Goal: Task Accomplishment & Management: Use online tool/utility

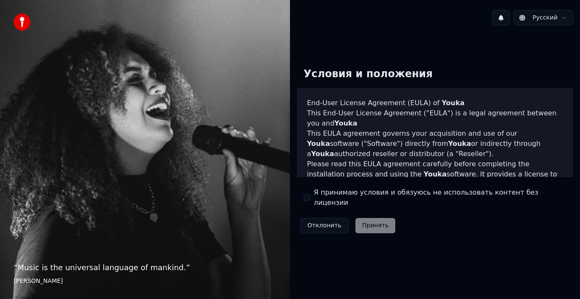
click at [318, 203] on label "Я принимаю условия и обязуюсь не использовать контент без лицензии" at bounding box center [440, 198] width 253 height 20
click at [310, 201] on button "Я принимаю условия и обязуюсь не использовать контент без лицензии" at bounding box center [307, 198] width 7 height 7
click at [366, 219] on button "Принять" at bounding box center [375, 225] width 40 height 15
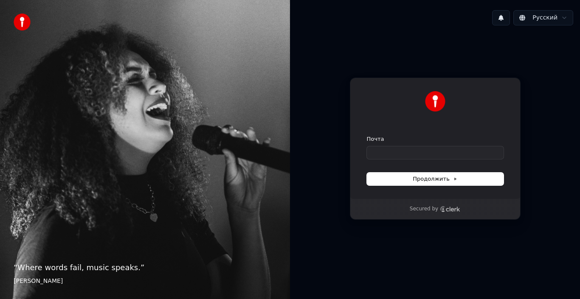
click at [401, 145] on div "Почта" at bounding box center [435, 147] width 137 height 24
click at [409, 152] on input "Почта" at bounding box center [435, 153] width 137 height 13
click at [428, 182] on span "Продолжить" at bounding box center [435, 179] width 45 height 8
type input "**********"
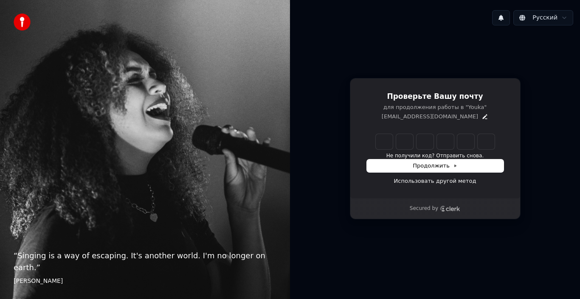
click at [383, 140] on input "Enter verification code" at bounding box center [435, 141] width 119 height 15
paste input "******"
type input "******"
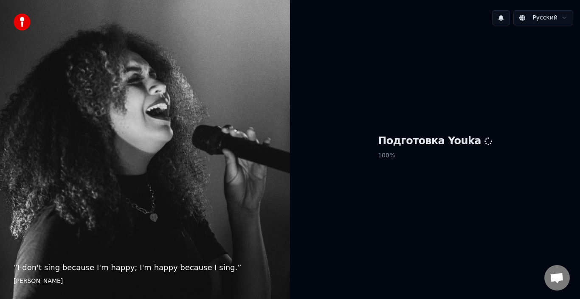
click at [432, 138] on h1 "Подготовка Youka" at bounding box center [435, 142] width 114 height 14
click at [468, 122] on div "Подготовка Youka 100 %" at bounding box center [435, 148] width 290 height 233
drag, startPoint x: 429, startPoint y: 126, endPoint x: 403, endPoint y: 167, distance: 49.0
click at [429, 126] on div "Подготовка Youka 100 %" at bounding box center [435, 148] width 290 height 233
drag, startPoint x: 411, startPoint y: 171, endPoint x: 532, endPoint y: 102, distance: 139.6
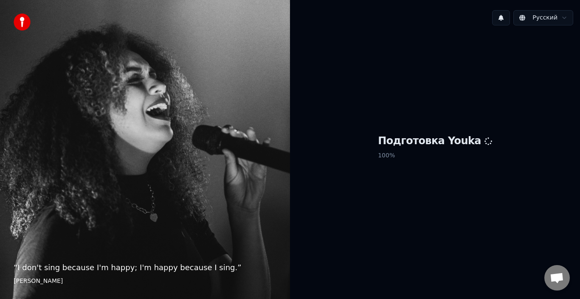
click at [411, 171] on div "Подготовка Youka 100 %" at bounding box center [435, 148] width 290 height 233
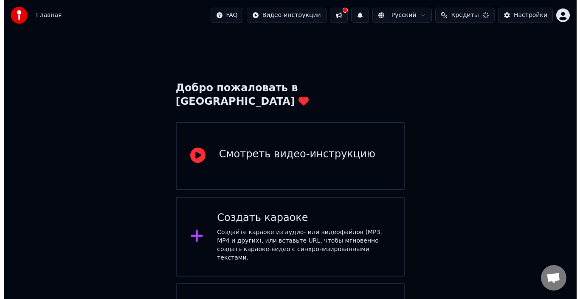
scroll to position [39, 0]
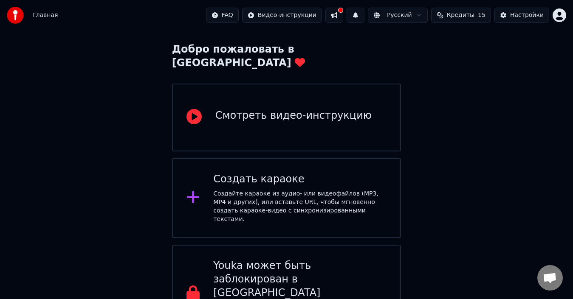
click at [237, 173] on div "Создать караоке" at bounding box center [299, 180] width 173 height 14
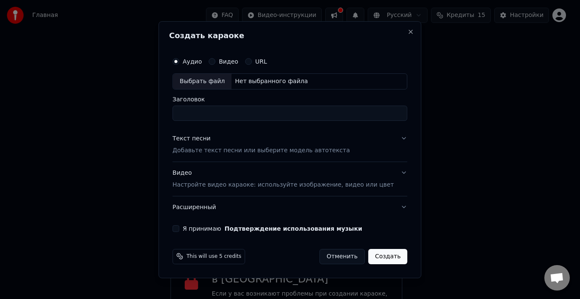
click at [215, 62] on button "Видео" at bounding box center [212, 61] width 7 height 7
click at [179, 61] on button "Аудио" at bounding box center [175, 61] width 7 height 7
click at [205, 81] on div "Выбрать файл" at bounding box center [202, 81] width 59 height 15
click at [238, 59] on label "Видео" at bounding box center [229, 62] width 20 height 6
click at [215, 59] on button "Видео" at bounding box center [212, 61] width 7 height 7
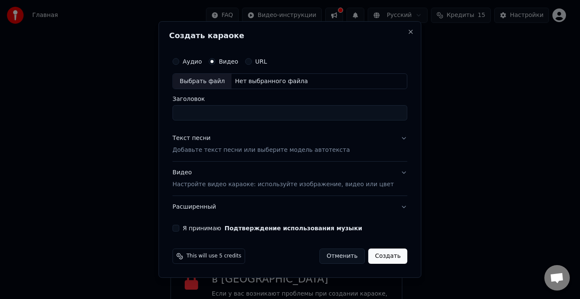
click at [202, 59] on label "Аудио" at bounding box center [192, 62] width 19 height 6
click at [179, 59] on button "Аудио" at bounding box center [175, 61] width 7 height 7
click at [212, 74] on div "Выбрать файл" at bounding box center [202, 81] width 59 height 15
type input "******"
click at [272, 151] on p "Добавьте текст песни или выберите модель автотекста" at bounding box center [261, 151] width 178 height 8
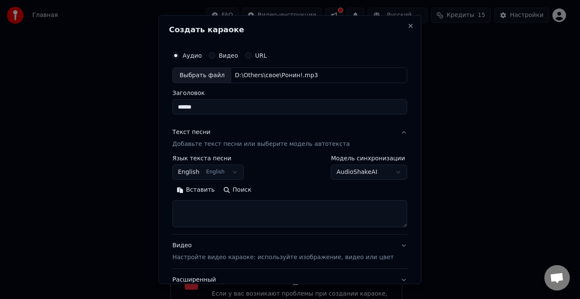
click at [242, 170] on body "Главная FAQ Видео-инструкции Русский Кредиты 15 Настройки Добро пожаловать в Yo…" at bounding box center [286, 141] width 573 height 360
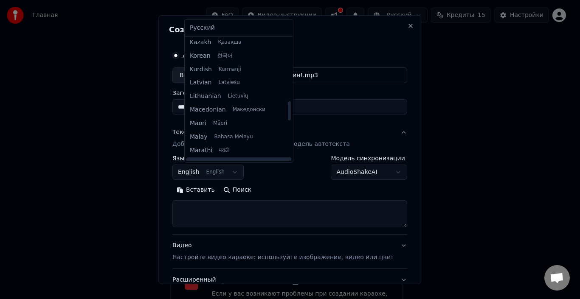
scroll to position [355, 0]
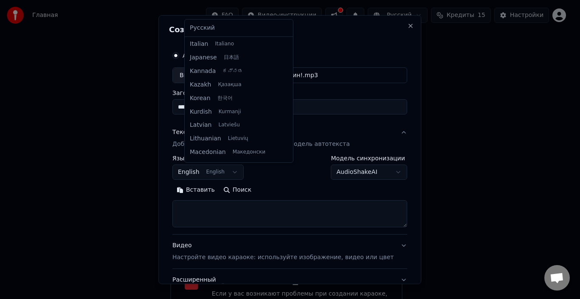
select select "**"
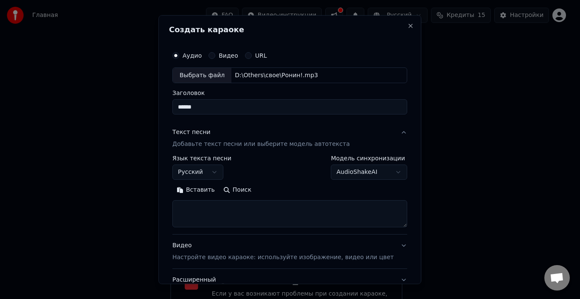
click at [251, 168] on div "**********" at bounding box center [289, 167] width 235 height 25
click at [379, 174] on body "Главная FAQ Видео-инструкции Русский Кредиты 15 Настройки Добро пожаловать в Yo…" at bounding box center [286, 141] width 573 height 360
click at [218, 214] on textarea at bounding box center [289, 213] width 235 height 27
click at [212, 188] on button "Вставить" at bounding box center [195, 190] width 47 height 14
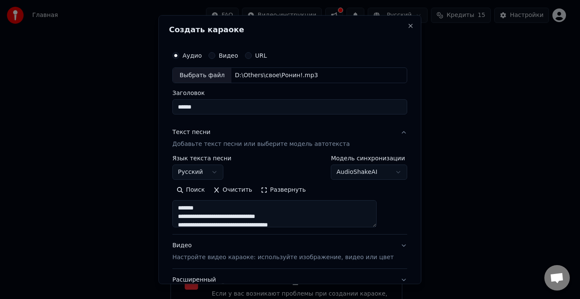
drag, startPoint x: 386, startPoint y: 225, endPoint x: 403, endPoint y: 217, distance: 18.6
click at [403, 217] on div "**********" at bounding box center [289, 150] width 263 height 270
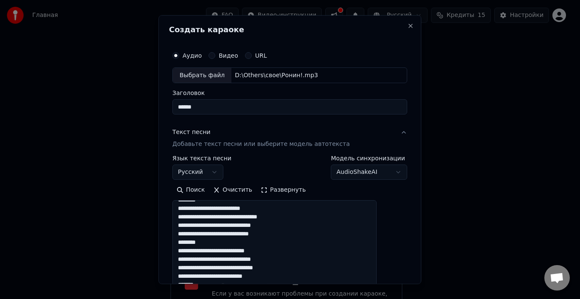
drag, startPoint x: 385, startPoint y: 225, endPoint x: 372, endPoint y: 249, distance: 27.8
click at [387, 299] on html "Главная FAQ Видео-инструкции Русский Кредиты 15 Настройки Добро пожаловать в Yo…" at bounding box center [290, 141] width 580 height 360
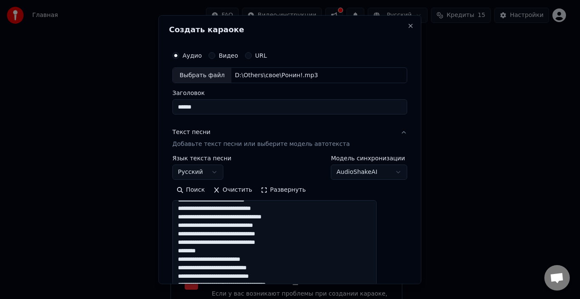
scroll to position [0, 0]
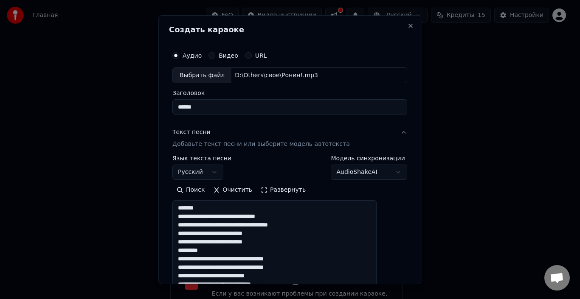
click at [251, 259] on textarea at bounding box center [274, 255] width 204 height 110
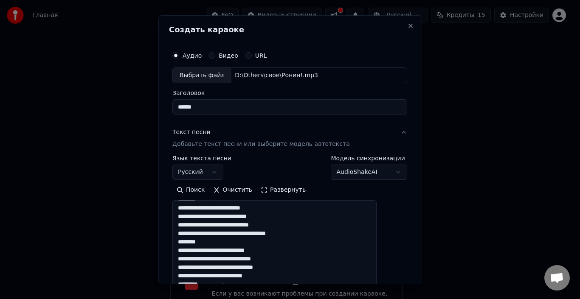
click at [200, 250] on textarea at bounding box center [274, 255] width 204 height 110
click at [202, 251] on textarea at bounding box center [274, 255] width 204 height 110
click at [203, 260] on textarea at bounding box center [274, 255] width 204 height 110
click at [228, 251] on textarea at bounding box center [274, 255] width 204 height 110
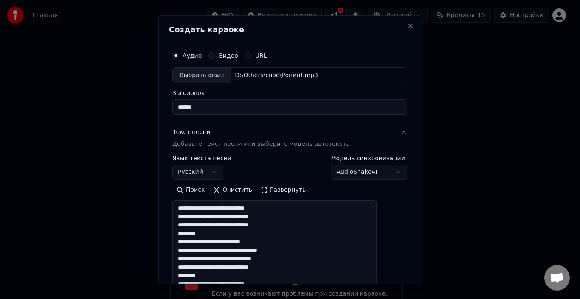
scroll to position [297, 0]
click at [202, 244] on textarea at bounding box center [274, 255] width 204 height 110
click at [201, 251] on textarea at bounding box center [274, 255] width 204 height 110
click at [271, 240] on textarea at bounding box center [274, 255] width 204 height 110
click at [208, 245] on textarea at bounding box center [274, 255] width 204 height 110
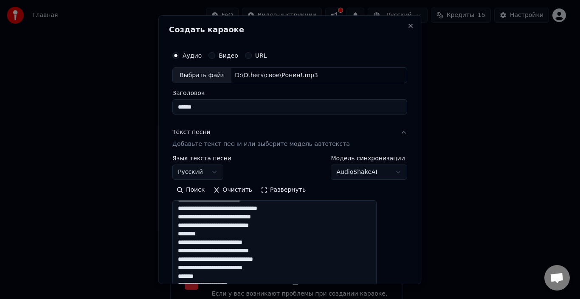
click at [203, 242] on textarea at bounding box center [274, 255] width 204 height 110
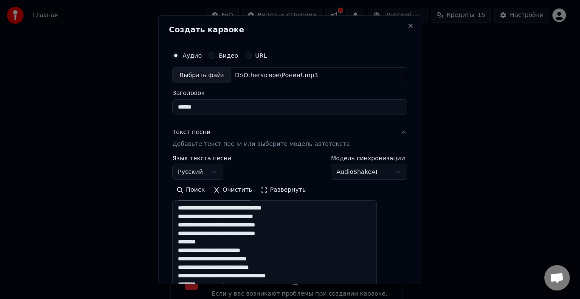
scroll to position [127, 0]
drag, startPoint x: 190, startPoint y: 249, endPoint x: 213, endPoint y: 251, distance: 22.5
click at [213, 251] on textarea at bounding box center [274, 255] width 204 height 110
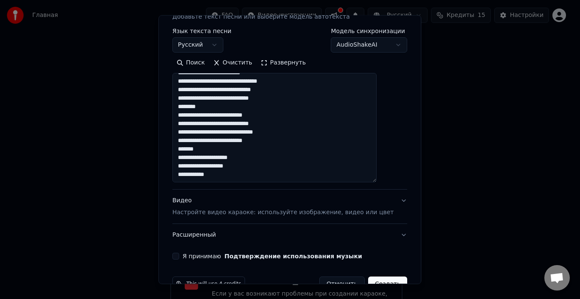
click at [204, 165] on textarea at bounding box center [274, 128] width 204 height 110
drag, startPoint x: 203, startPoint y: 168, endPoint x: 217, endPoint y: 176, distance: 16.2
click at [203, 168] on textarea at bounding box center [274, 128] width 204 height 110
drag, startPoint x: 203, startPoint y: 127, endPoint x: 208, endPoint y: 129, distance: 5.5
click at [205, 127] on textarea at bounding box center [274, 128] width 204 height 110
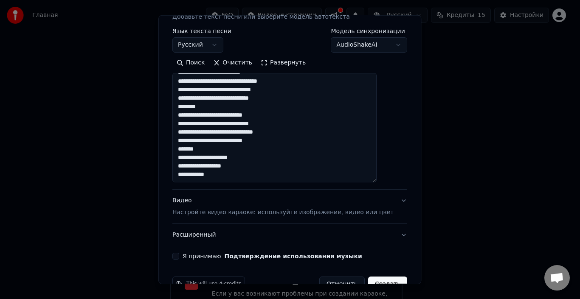
click at [202, 118] on textarea at bounding box center [274, 128] width 204 height 110
drag, startPoint x: 199, startPoint y: 167, endPoint x: 232, endPoint y: 185, distance: 37.5
click at [203, 168] on textarea at bounding box center [274, 128] width 204 height 110
click at [284, 160] on textarea at bounding box center [274, 128] width 204 height 110
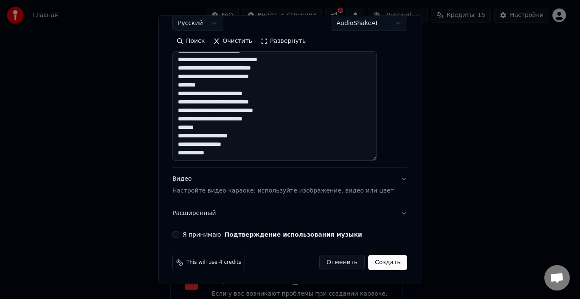
type textarea "**********"
click at [278, 190] on p "Настройте видео караоке: используйте изображение, видео или цвет" at bounding box center [282, 191] width 221 height 8
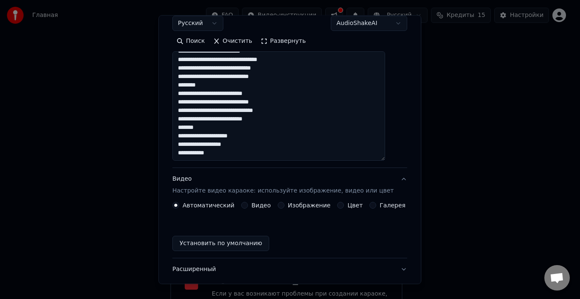
scroll to position [44, 0]
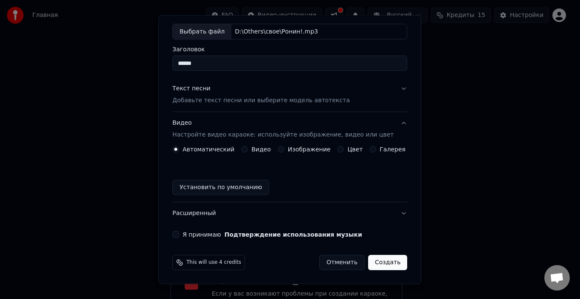
click at [179, 233] on button "Я принимаю Подтверждение использования музыки" at bounding box center [175, 234] width 7 height 7
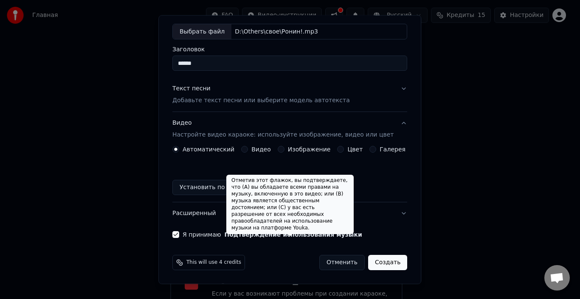
scroll to position [0, 0]
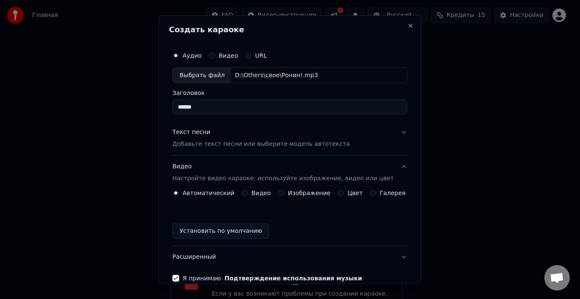
click at [384, 129] on button "Текст песни Добавьте текст песни или выберите модель автотекста" at bounding box center [289, 138] width 235 height 34
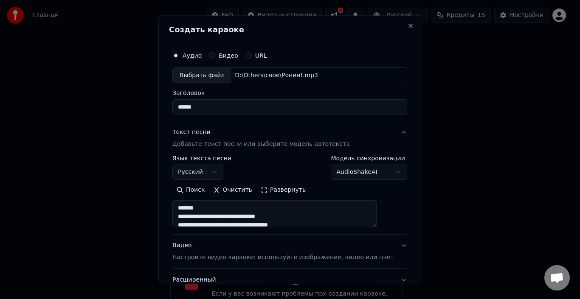
click at [385, 137] on button "Текст песни Добавьте текст песни или выберите модель автотекста" at bounding box center [289, 138] width 235 height 34
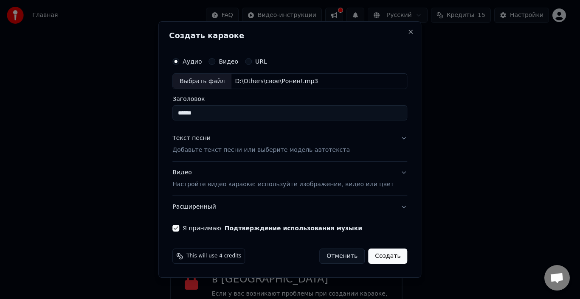
click at [376, 260] on button "Создать" at bounding box center [387, 256] width 39 height 15
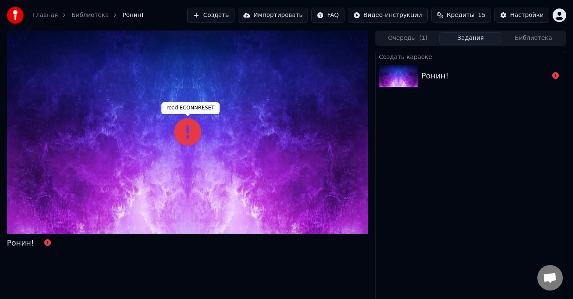
click at [186, 135] on icon at bounding box center [187, 131] width 27 height 27
click at [538, 78] on div "Ронин!" at bounding box center [484, 76] width 127 height 12
click at [409, 36] on button "Очередь ( 1 )" at bounding box center [407, 38] width 63 height 12
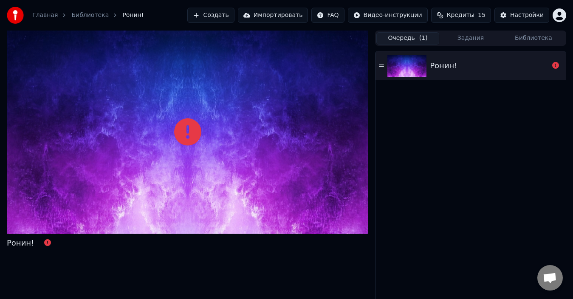
click at [455, 67] on div "Ронин!" at bounding box center [489, 66] width 119 height 12
click at [445, 64] on div "Ронин!" at bounding box center [443, 66] width 27 height 12
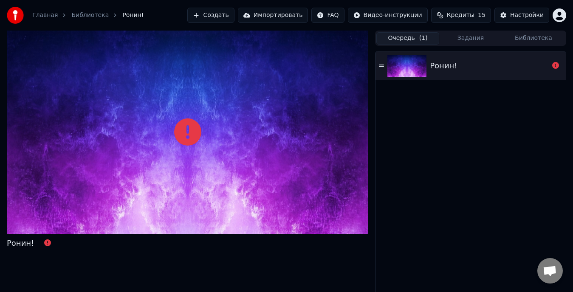
click at [532, 40] on button "Библиотека" at bounding box center [533, 38] width 63 height 12
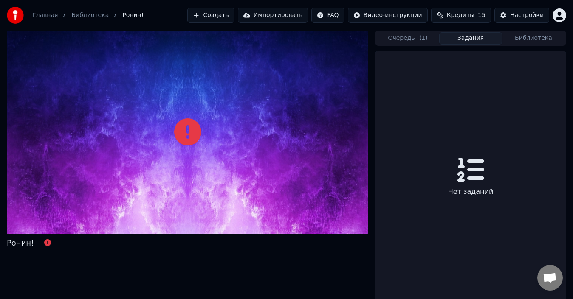
click at [469, 42] on button "Задания" at bounding box center [470, 38] width 63 height 12
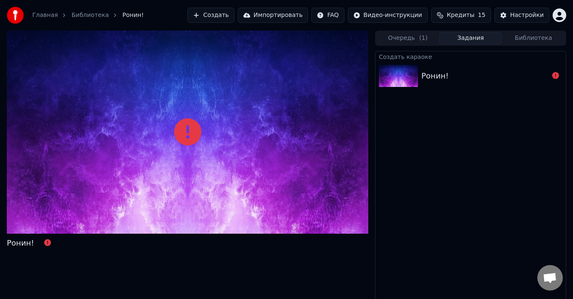
click at [429, 37] on button "Очередь ( 1 )" at bounding box center [407, 38] width 63 height 12
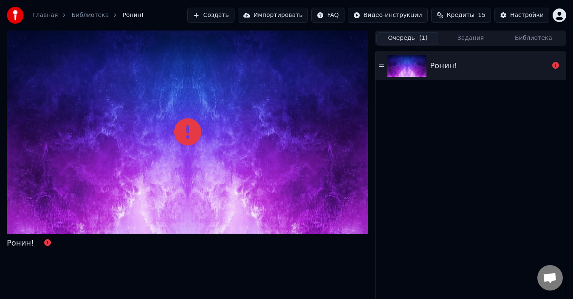
click at [461, 37] on button "Задания" at bounding box center [470, 38] width 63 height 12
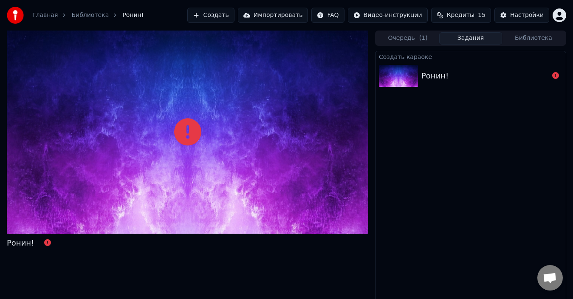
click at [425, 39] on span "( 1 )" at bounding box center [423, 38] width 8 height 8
click at [453, 39] on button "Задания" at bounding box center [470, 38] width 63 height 12
click at [420, 72] on div at bounding box center [400, 76] width 42 height 22
click at [234, 11] on button "Создать" at bounding box center [210, 15] width 47 height 15
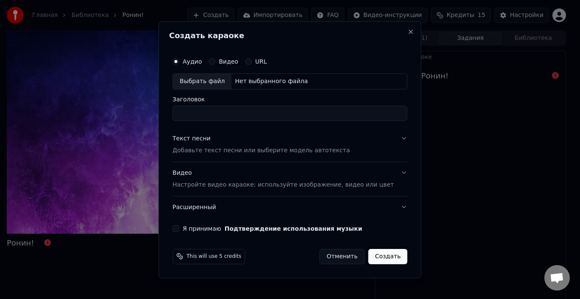
click at [222, 80] on div "Выбрать файл" at bounding box center [202, 81] width 59 height 15
type input "******"
click at [282, 151] on p "Добавьте текст песни или выберите модель автотекста" at bounding box center [261, 151] width 178 height 8
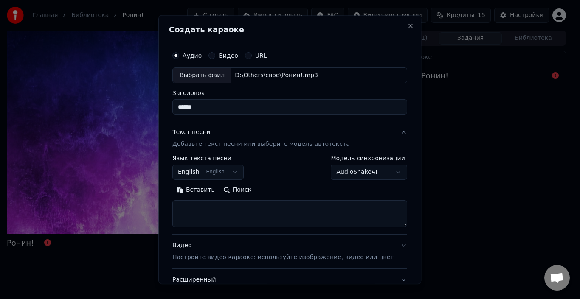
click at [229, 175] on body "**********" at bounding box center [286, 149] width 573 height 299
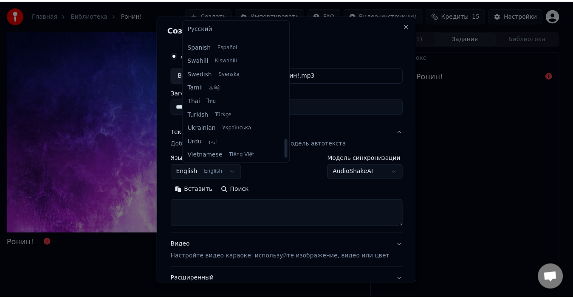
scroll to position [652, 0]
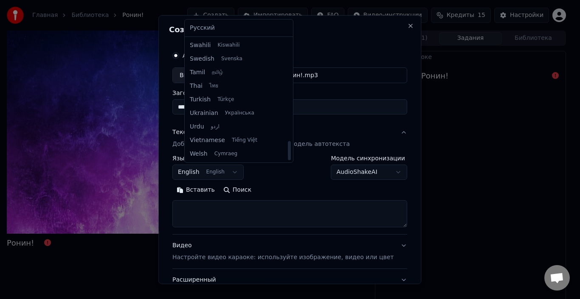
select select "**"
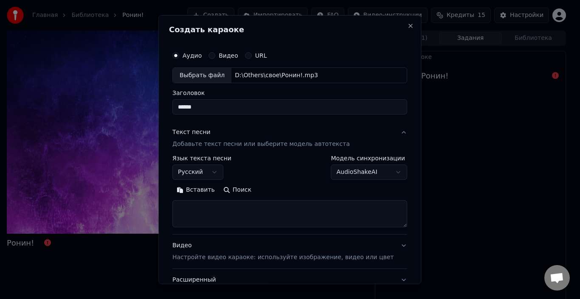
click at [276, 175] on div "**********" at bounding box center [289, 167] width 235 height 25
click at [328, 172] on body "**********" at bounding box center [286, 149] width 573 height 299
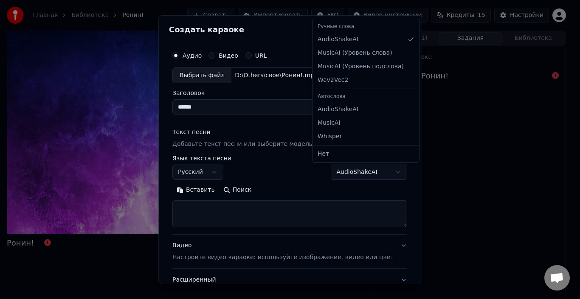
select select "**********"
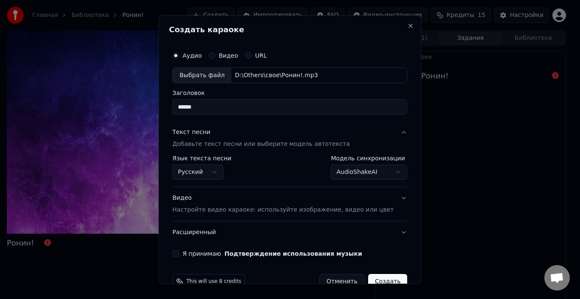
click at [279, 204] on div "Видео Настройте видео караоке: используйте изображение, видео или цвет" at bounding box center [282, 204] width 221 height 20
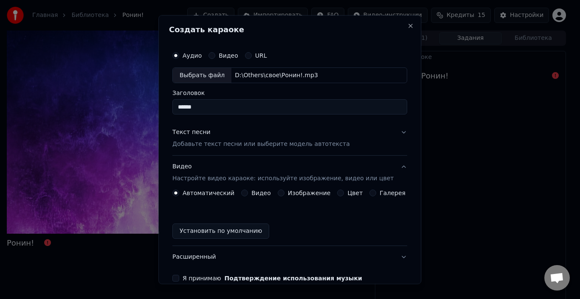
click at [390, 168] on button "Видео Настройте видео караоке: используйте изображение, видео или цвет" at bounding box center [289, 173] width 235 height 34
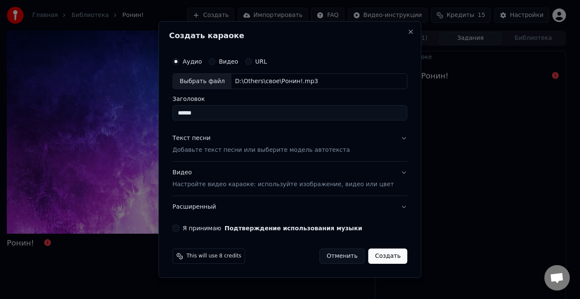
click at [218, 224] on div "Аудио Видео URL Выбрать файл D:\Others\свое\Ронин!.mp3 Заголовок ****** Текст п…" at bounding box center [290, 143] width 242 height 186
click at [212, 227] on label "Я принимаю Подтверждение использования музыки" at bounding box center [273, 229] width 180 height 6
click at [179, 227] on button "Я принимаю Подтверждение использования музыки" at bounding box center [175, 228] width 7 height 7
click at [378, 260] on button "Создать" at bounding box center [387, 256] width 39 height 15
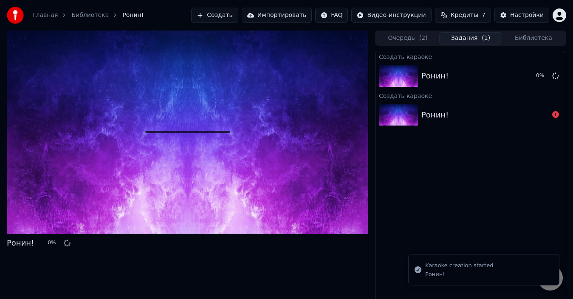
click at [468, 116] on div "Ронин!" at bounding box center [484, 115] width 127 height 12
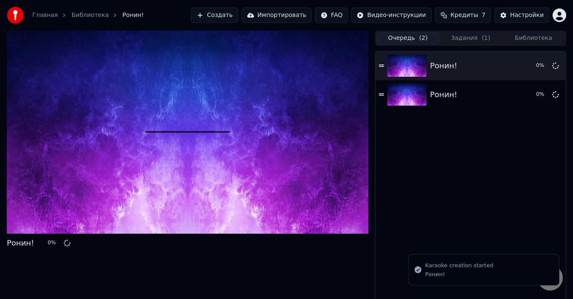
click at [412, 43] on button "Очередь ( 2 )" at bounding box center [407, 38] width 63 height 12
click at [466, 38] on button "Задания ( 1 )" at bounding box center [470, 38] width 63 height 12
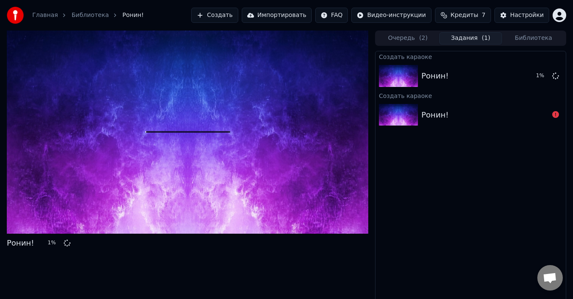
click at [416, 35] on button "Очередь ( 2 )" at bounding box center [407, 38] width 63 height 12
click at [470, 38] on button "Задания ( 1 )" at bounding box center [470, 38] width 63 height 12
click at [537, 114] on div "Ронин!" at bounding box center [484, 115] width 127 height 12
click at [416, 40] on button "Очередь ( 2 )" at bounding box center [407, 38] width 63 height 12
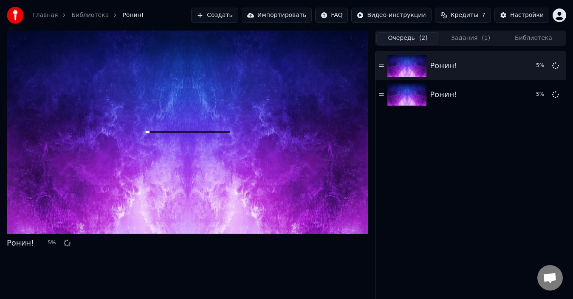
scroll to position [6, 0]
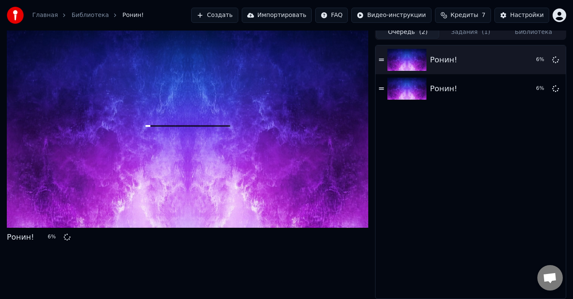
click at [468, 35] on button "Задания ( 1 )" at bounding box center [470, 32] width 63 height 12
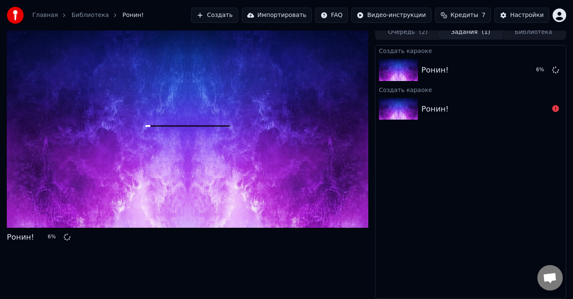
scroll to position [0, 0]
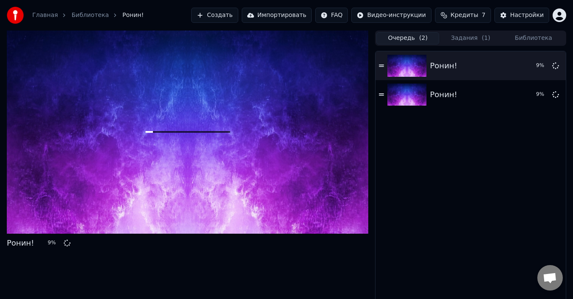
click at [411, 38] on button "Очередь ( 2 )" at bounding box center [407, 38] width 63 height 12
click at [466, 40] on button "Задания ( 1 )" at bounding box center [470, 38] width 63 height 12
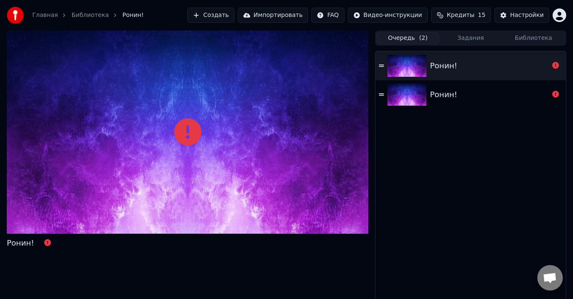
click at [412, 35] on button "Очередь ( 2 )" at bounding box center [407, 38] width 63 height 12
